Goal: Task Accomplishment & Management: Use online tool/utility

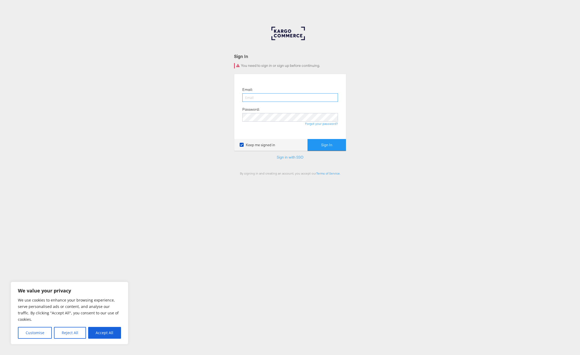
type input "[EMAIL_ADDRESS][DOMAIN_NAME]"
drag, startPoint x: 331, startPoint y: 146, endPoint x: 327, endPoint y: 143, distance: 4.5
click at [331, 147] on button "Sign In" at bounding box center [326, 145] width 38 height 12
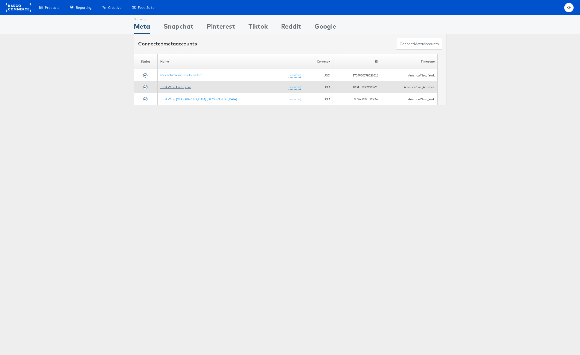
click at [191, 88] on link "Total Wine Enterprise" at bounding box center [175, 87] width 31 height 4
